Goal: Information Seeking & Learning: Learn about a topic

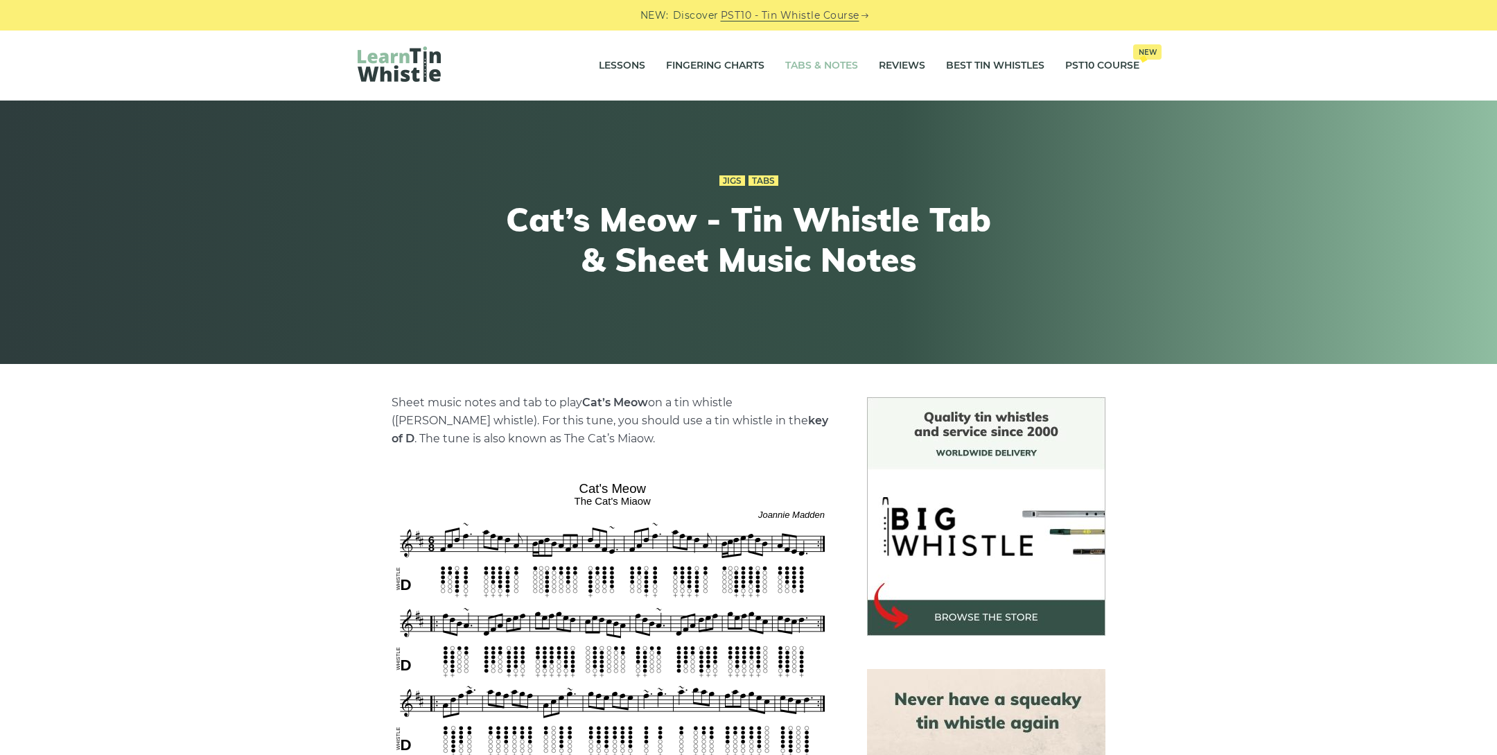
click at [801, 62] on link "Tabs & Notes" at bounding box center [821, 66] width 73 height 35
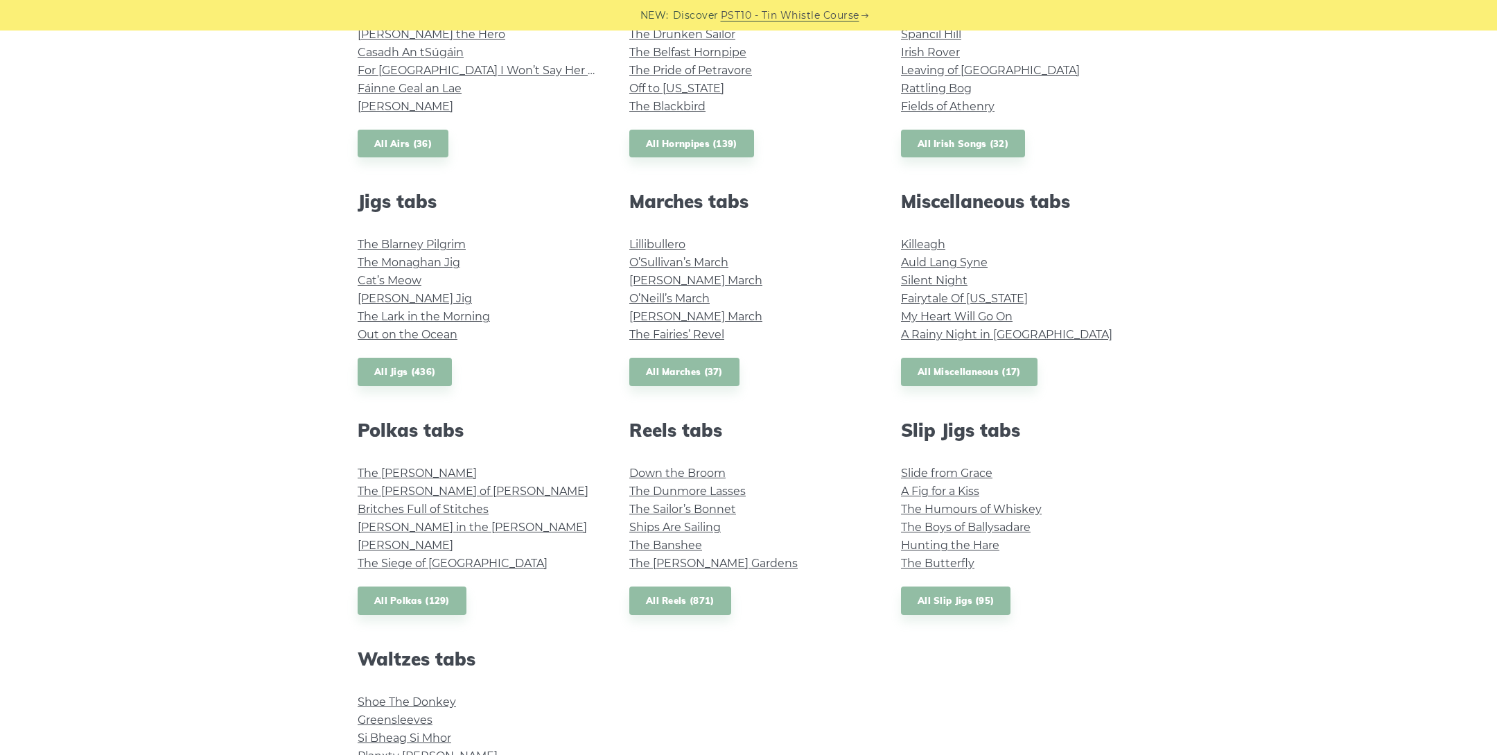
scroll to position [770, 0]
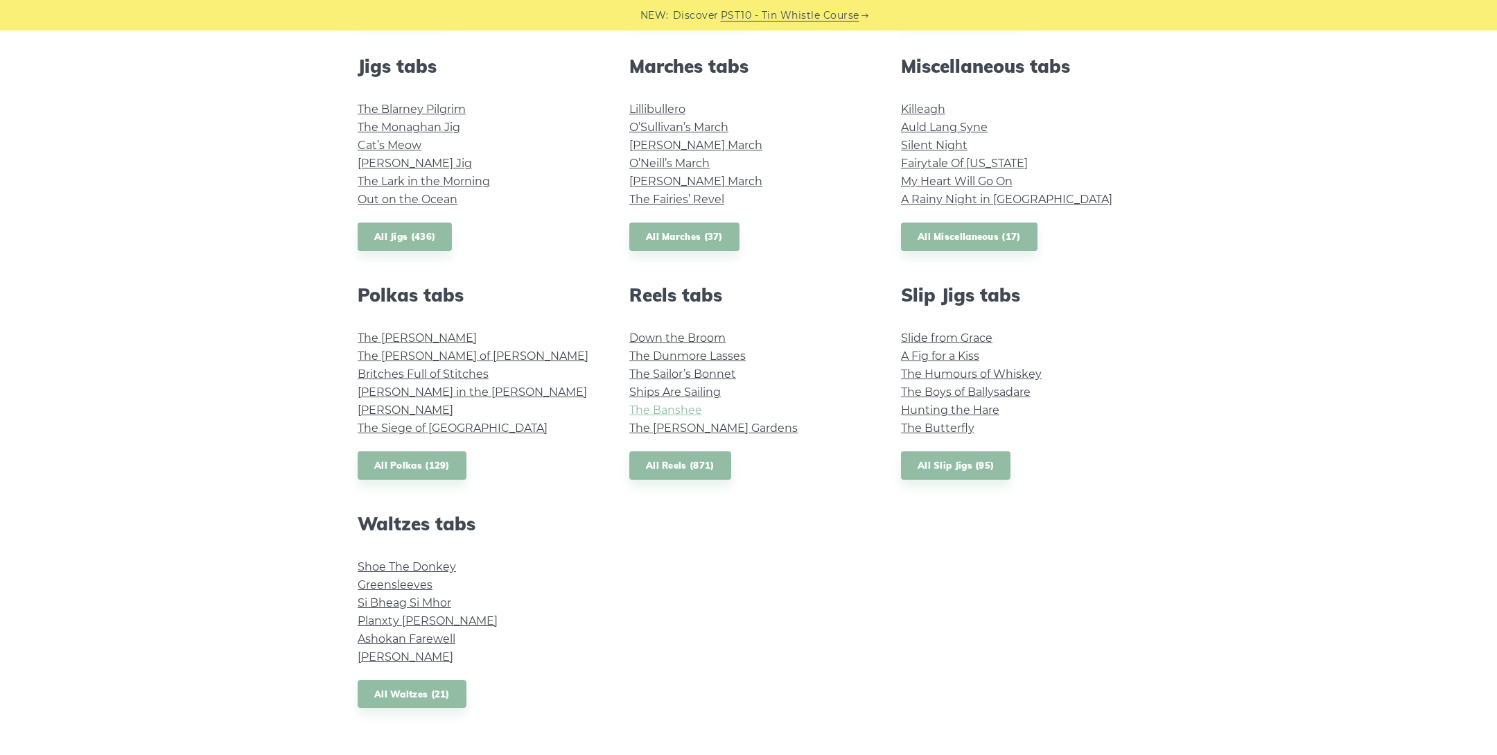
click at [690, 403] on link "The Banshee" at bounding box center [665, 409] width 73 height 13
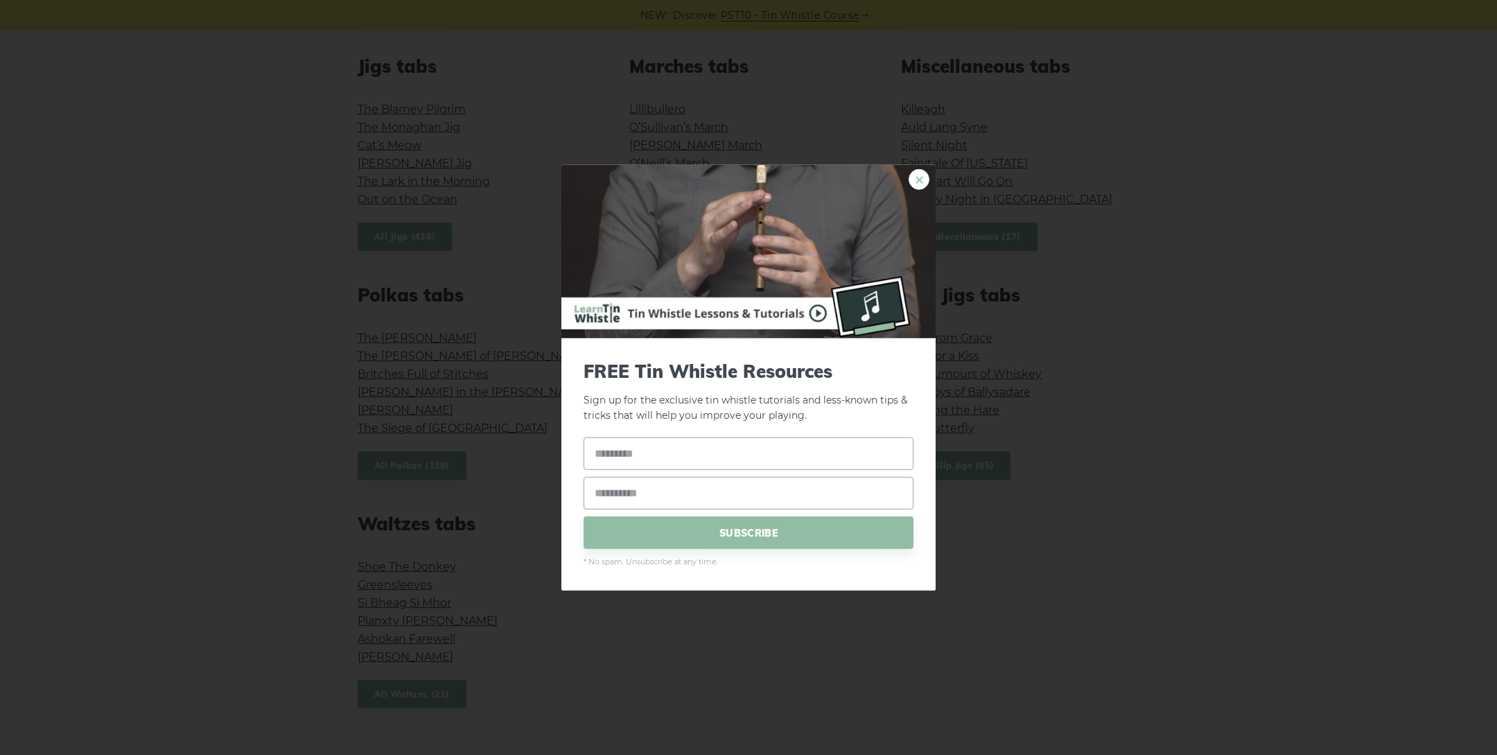
click at [923, 172] on link "×" at bounding box center [919, 178] width 21 height 21
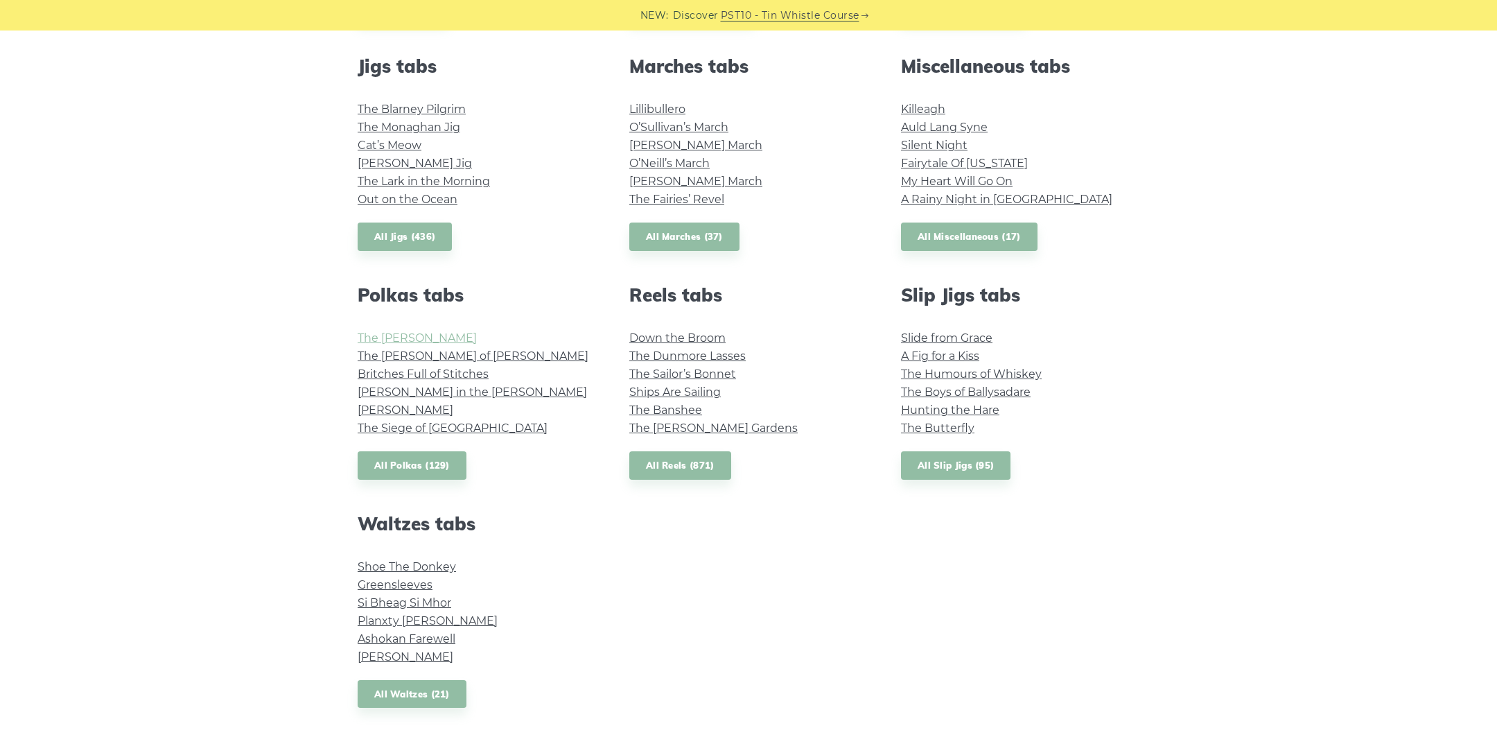
click at [416, 337] on link "The Kerry Polka" at bounding box center [417, 337] width 119 height 13
click at [937, 337] on link "Slide from Grace" at bounding box center [946, 337] width 91 height 13
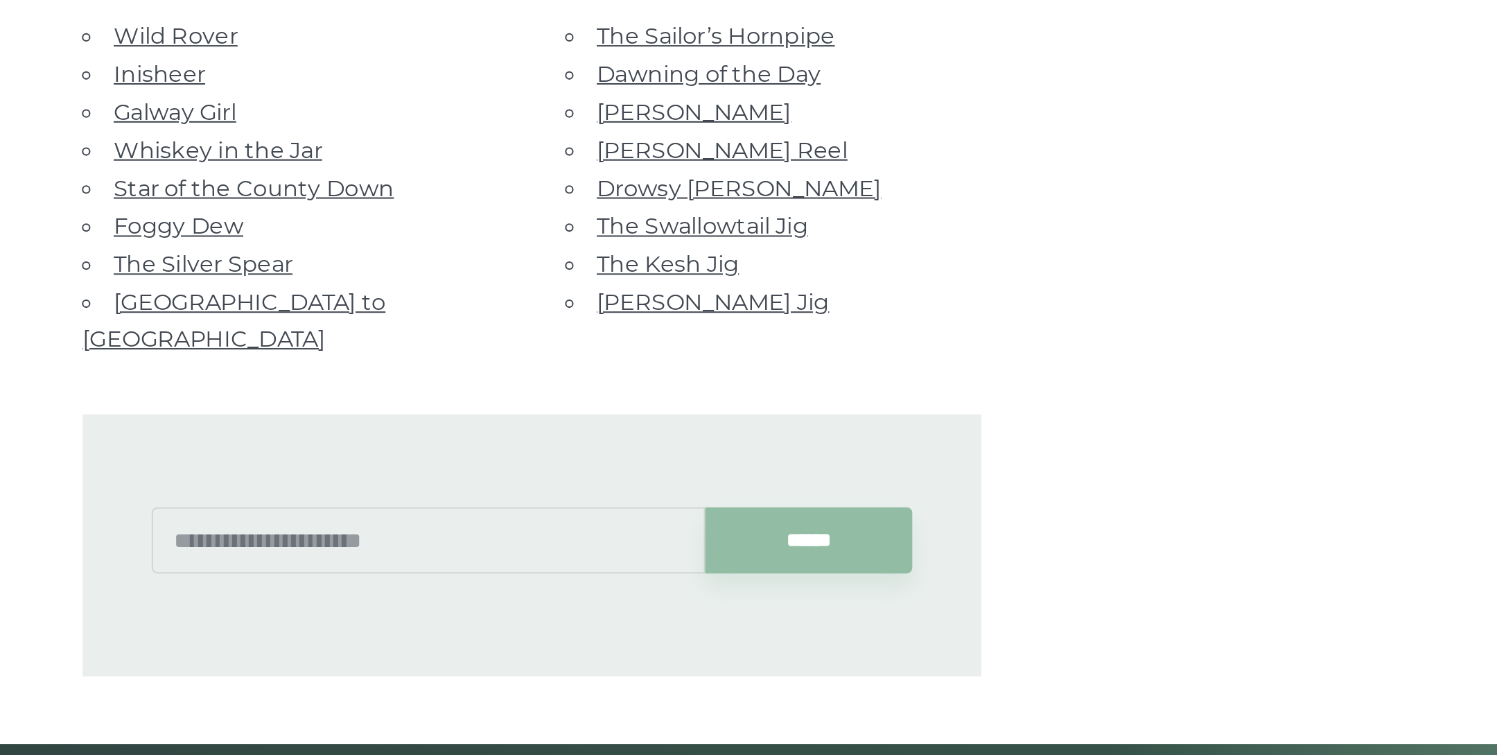
scroll to position [660, 0]
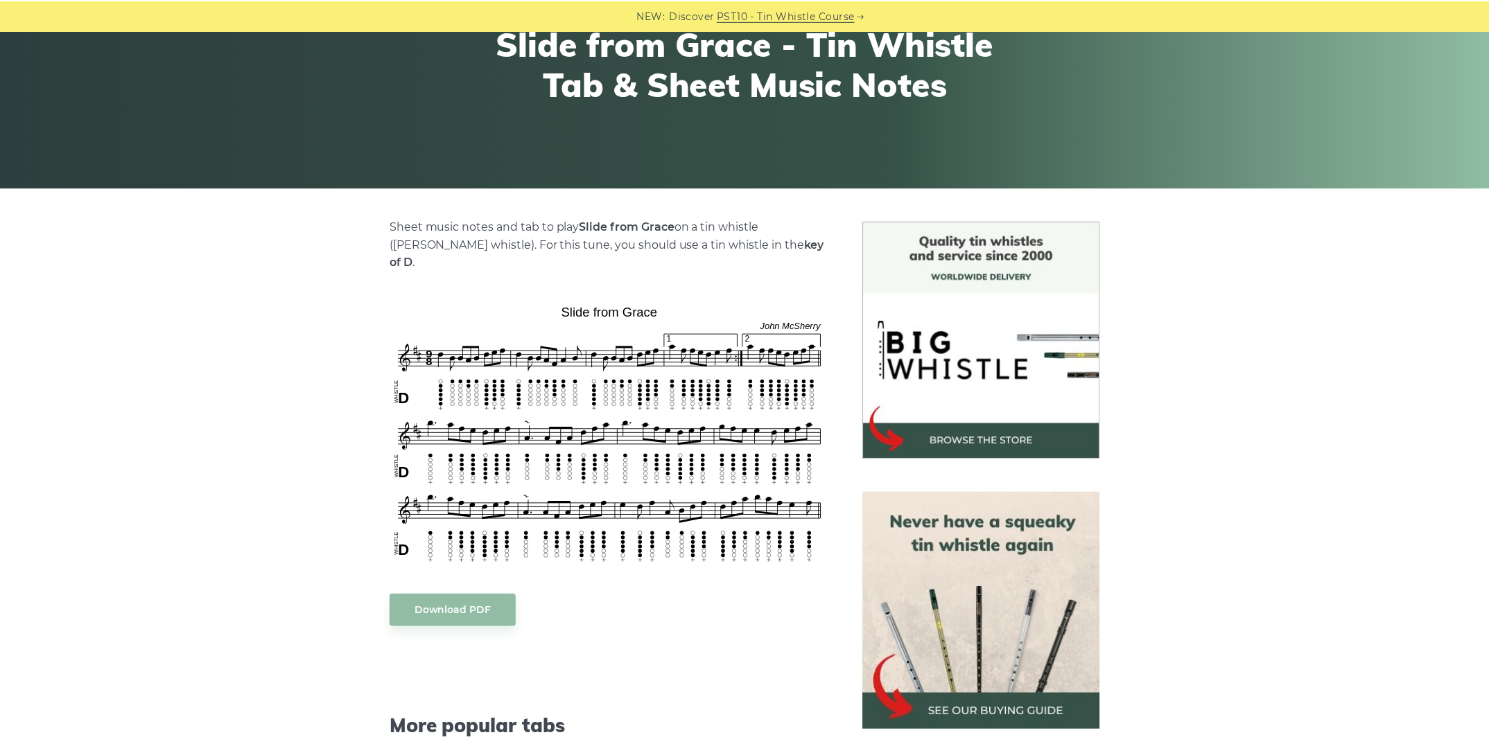
scroll to position [258, 0]
